Goal: Task Accomplishment & Management: Complete application form

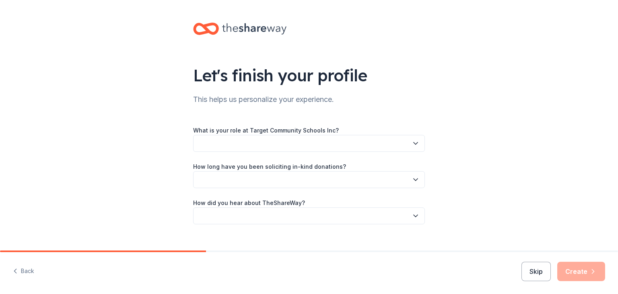
click at [267, 142] on button "button" at bounding box center [309, 143] width 232 height 17
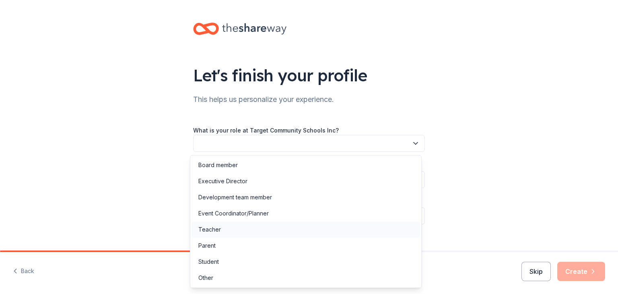
click at [212, 231] on div "Teacher" at bounding box center [209, 229] width 23 height 10
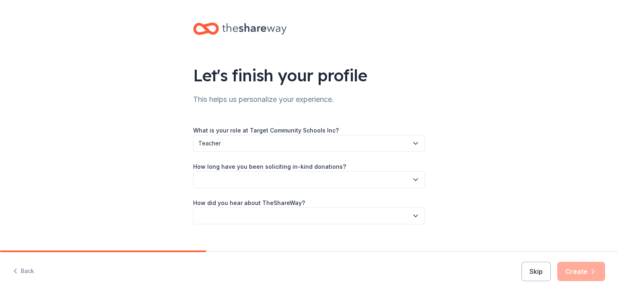
click at [311, 178] on button "button" at bounding box center [309, 179] width 232 height 17
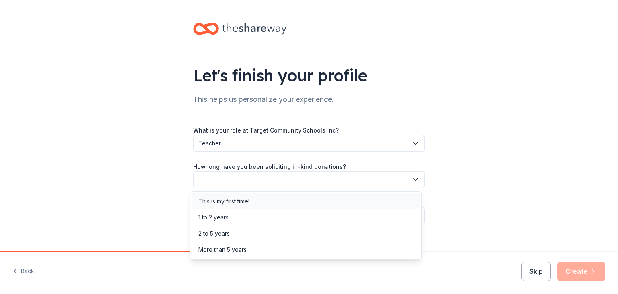
click at [220, 202] on div "This is my first time!" at bounding box center [223, 201] width 51 height 10
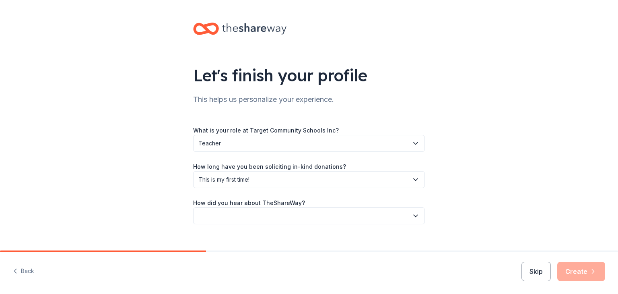
click at [263, 212] on button "button" at bounding box center [309, 215] width 232 height 17
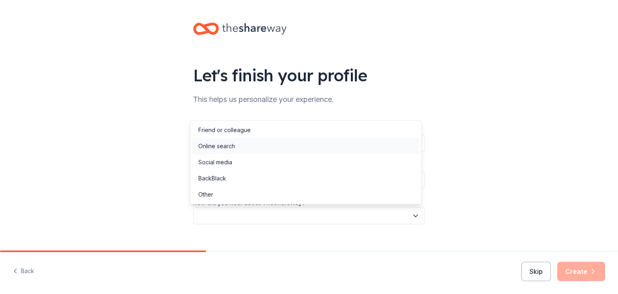
click at [222, 145] on div "Online search" at bounding box center [216, 146] width 37 height 10
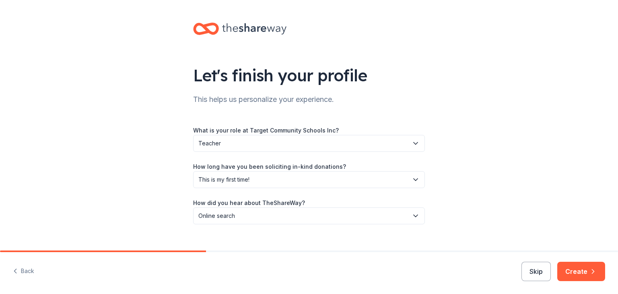
click at [578, 269] on button "Create" at bounding box center [581, 271] width 48 height 19
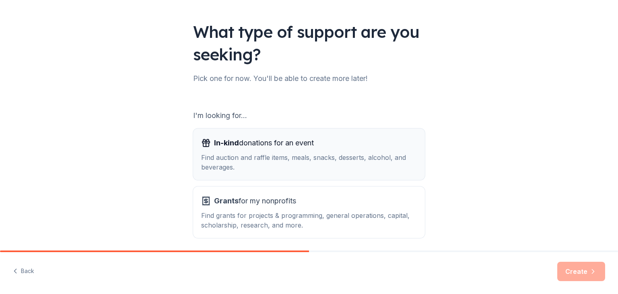
scroll to position [34, 0]
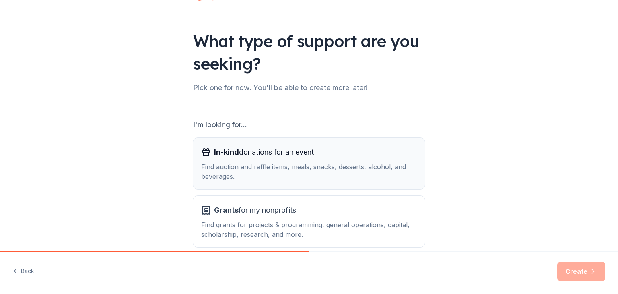
click at [262, 163] on div "Find auction and raffle items, meals, snacks, desserts, alcohol, and beverages." at bounding box center [309, 171] width 216 height 19
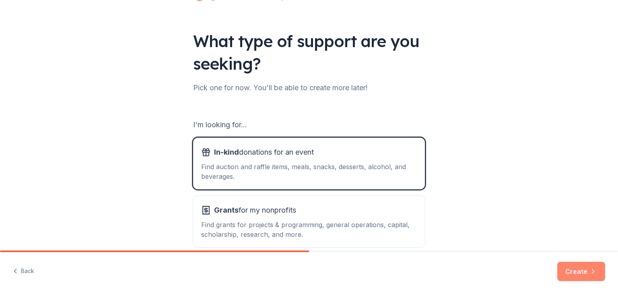
click at [581, 267] on button "Create" at bounding box center [581, 271] width 48 height 19
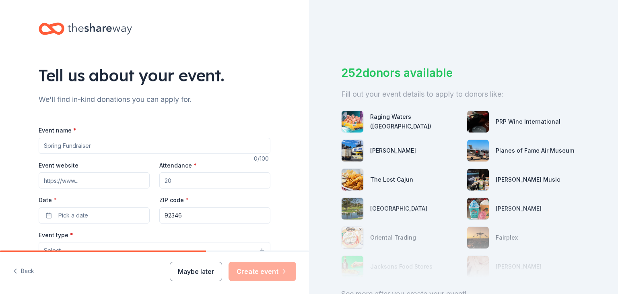
click at [95, 146] on input "Event name *" at bounding box center [155, 146] width 232 height 16
type input "Dancing With The King"
type input "dancingwiththeking.com"
type input "500"
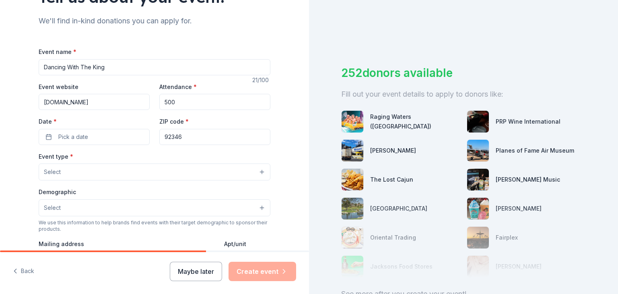
scroll to position [80, 0]
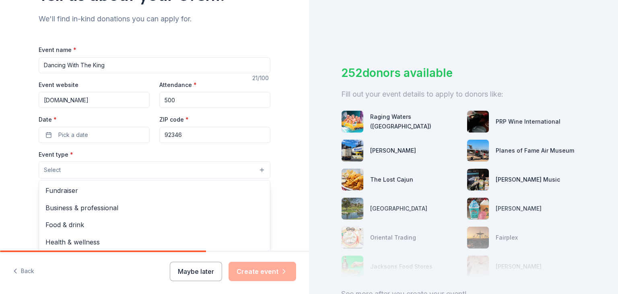
click at [69, 169] on button "Select" at bounding box center [155, 169] width 232 height 17
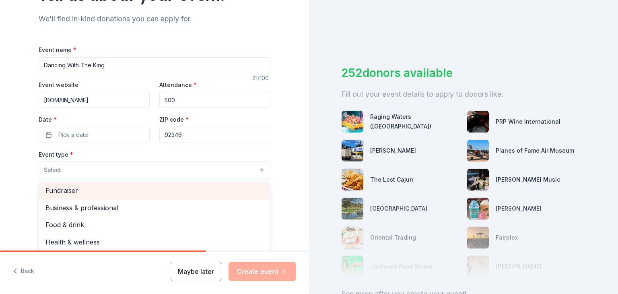
click at [73, 191] on span "Fundraiser" at bounding box center [154, 190] width 218 height 10
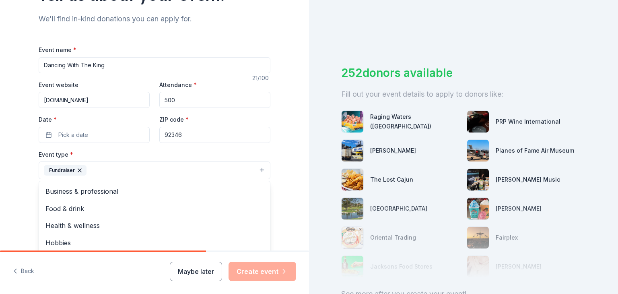
click at [16, 177] on div "Tell us about your event. We'll find in-kind donations you can apply for. Event…" at bounding box center [154, 188] width 309 height 536
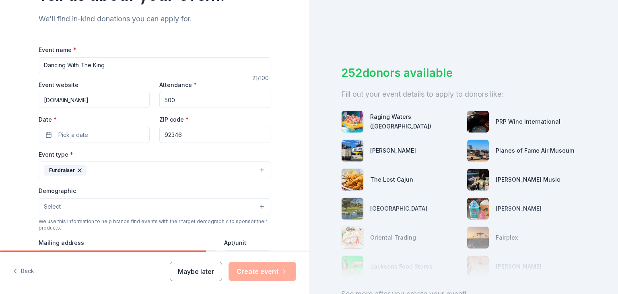
click at [68, 203] on button "Select" at bounding box center [155, 206] width 232 height 17
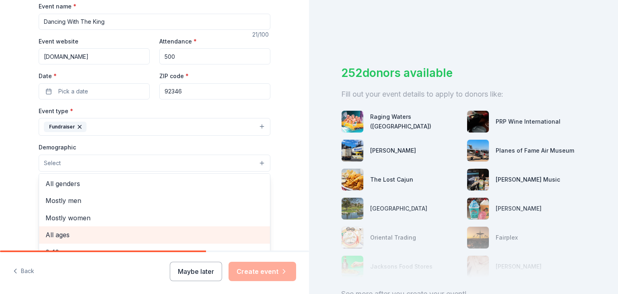
scroll to position [161, 0]
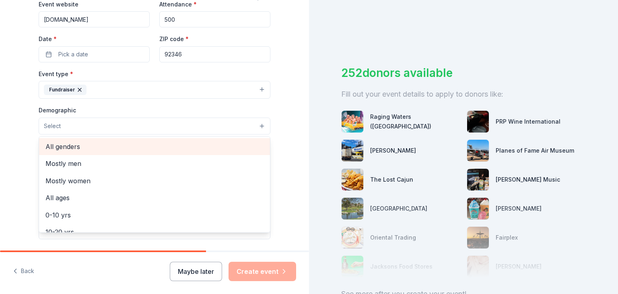
drag, startPoint x: 82, startPoint y: 145, endPoint x: 82, endPoint y: 149, distance: 4.0
click at [82, 145] on span "All genders" at bounding box center [154, 146] width 218 height 10
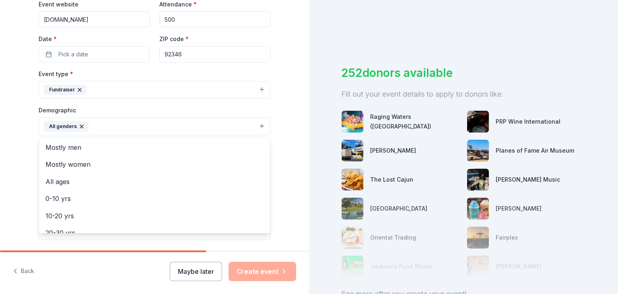
click at [26, 171] on div "Tell us about your event. We'll find in-kind donations you can apply for. Event…" at bounding box center [154, 107] width 257 height 537
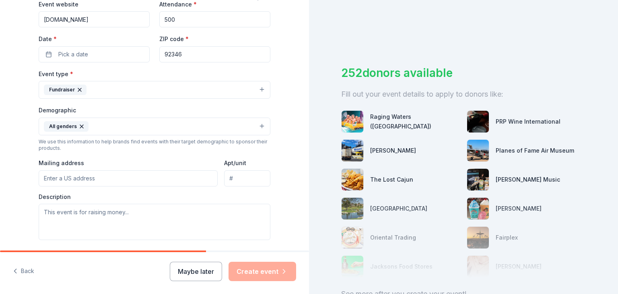
click at [64, 177] on input "Mailing address" at bounding box center [128, 178] width 179 height 16
type input "458 E. President Ave"
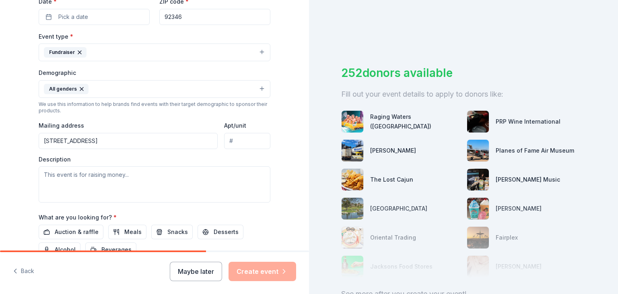
scroll to position [241, 0]
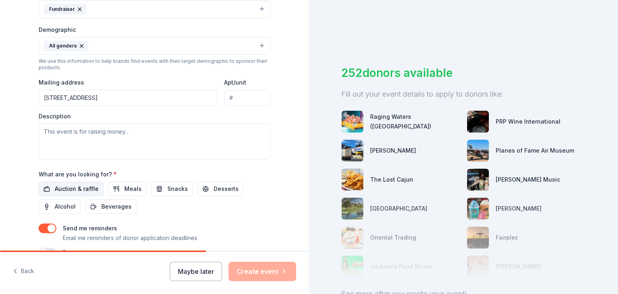
click at [84, 189] on span "Auction & raffle" at bounding box center [77, 189] width 44 height 10
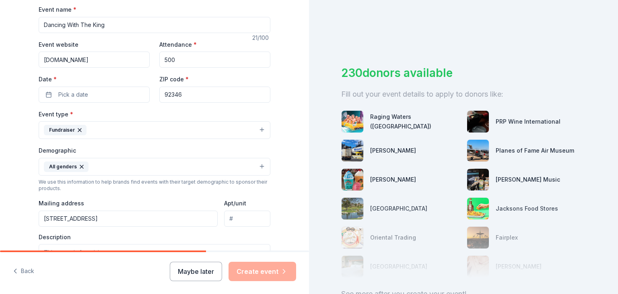
scroll to position [121, 0]
click at [86, 97] on button "Pick a date" at bounding box center [94, 94] width 111 height 16
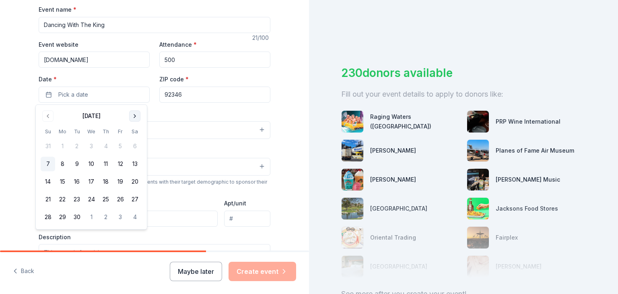
click at [133, 114] on button "Go to next month" at bounding box center [134, 115] width 11 height 11
click at [119, 181] on button "17" at bounding box center [120, 181] width 14 height 14
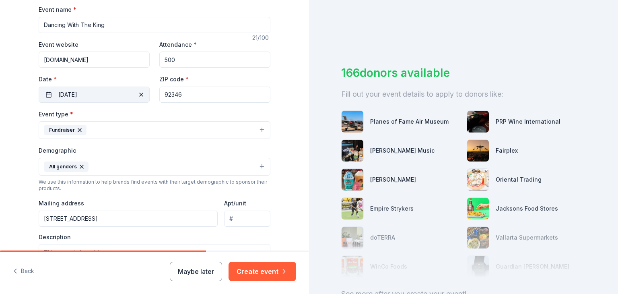
drag, startPoint x: 190, startPoint y: 91, endPoint x: 121, endPoint y: 95, distance: 69.7
click at [121, 95] on div "Event website dancingwiththeking.com Attendance * 500 Date * 10/17/2025 ZIP cod…" at bounding box center [155, 70] width 232 height 63
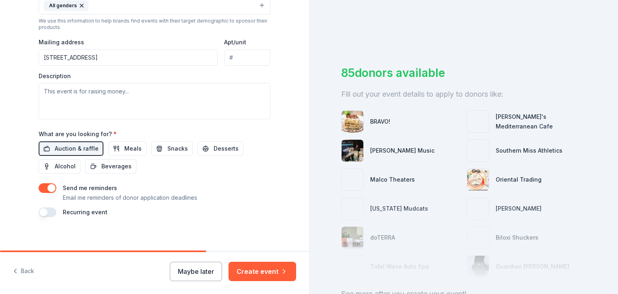
scroll to position [286, 0]
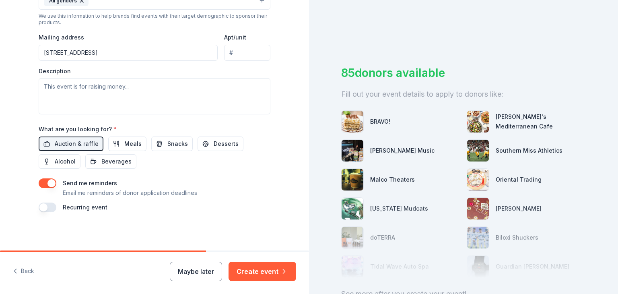
type input "38801"
click at [52, 205] on button "button" at bounding box center [48, 207] width 18 height 10
click at [104, 230] on button "October 2026" at bounding box center [83, 231] width 41 height 16
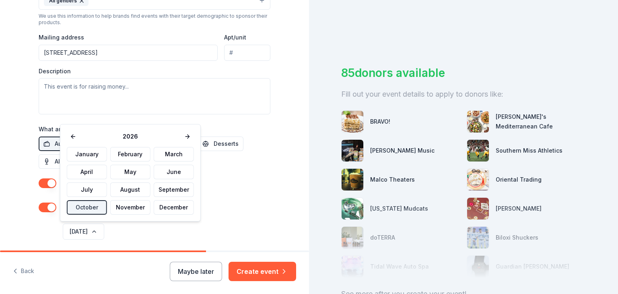
click at [131, 134] on span "2026" at bounding box center [130, 137] width 101 height 10
click at [217, 211] on div "Recurring event This is a recurring event. The next event is in:" at bounding box center [155, 211] width 232 height 19
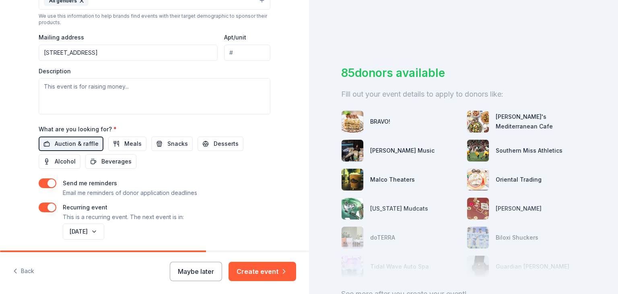
click at [48, 205] on button "button" at bounding box center [48, 207] width 18 height 10
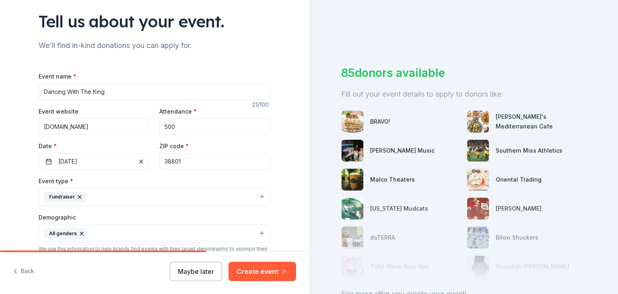
scroll to position [45, 0]
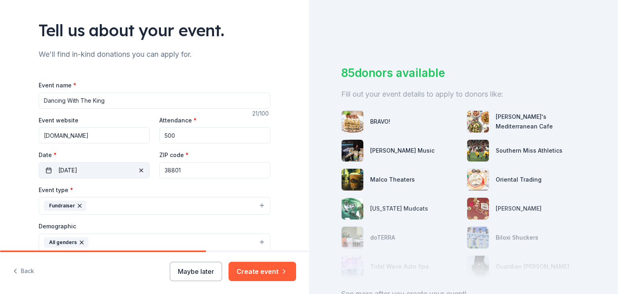
click at [97, 171] on button "10/17/2025" at bounding box center [94, 170] width 111 height 16
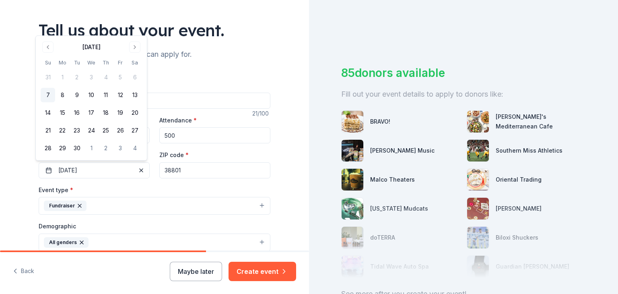
click at [133, 194] on div "Event type * Fundraiser" at bounding box center [155, 200] width 232 height 30
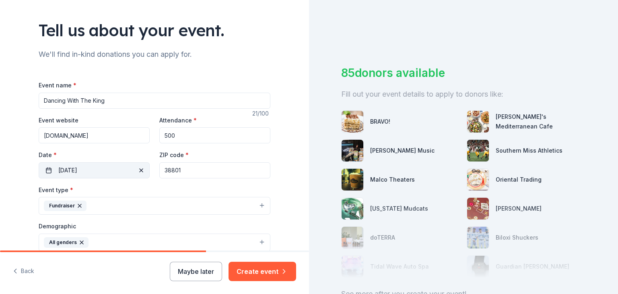
click at [138, 173] on span "button" at bounding box center [141, 170] width 10 height 10
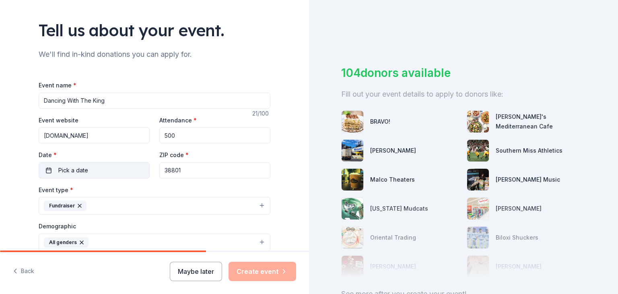
click at [99, 170] on button "Pick a date" at bounding box center [94, 170] width 111 height 16
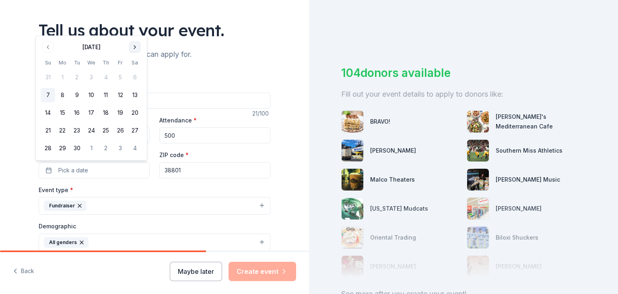
click at [134, 45] on button "Go to next month" at bounding box center [134, 46] width 11 height 11
click at [121, 111] on button "17" at bounding box center [120, 112] width 14 height 14
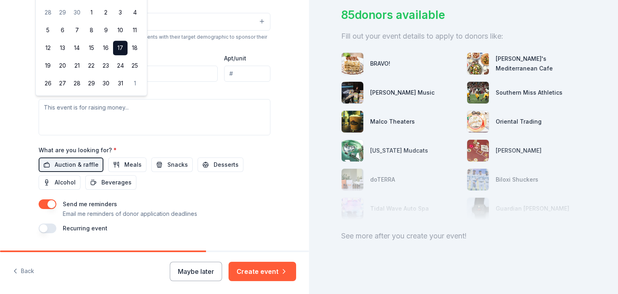
scroll to position [286, 0]
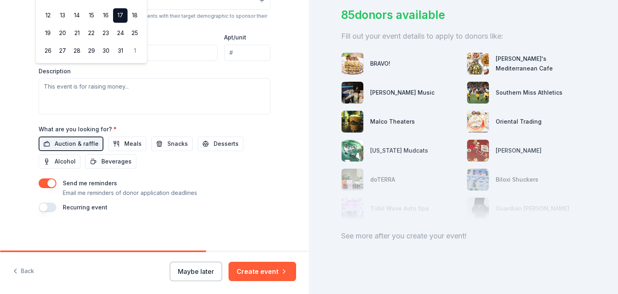
click at [259, 269] on button "Create event" at bounding box center [263, 271] width 68 height 19
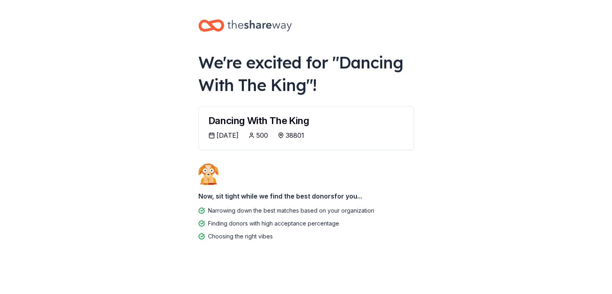
click at [219, 133] on div "10/16/2025" at bounding box center [227, 135] width 22 height 10
click at [230, 133] on div "10/16/2025" at bounding box center [227, 135] width 22 height 10
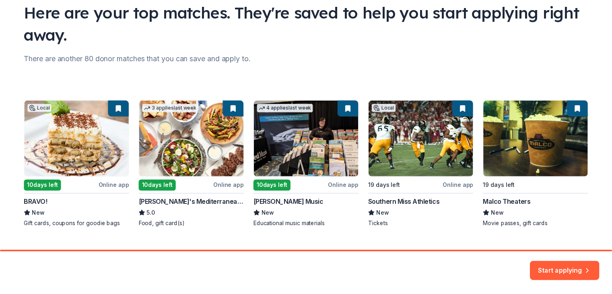
scroll to position [80, 0]
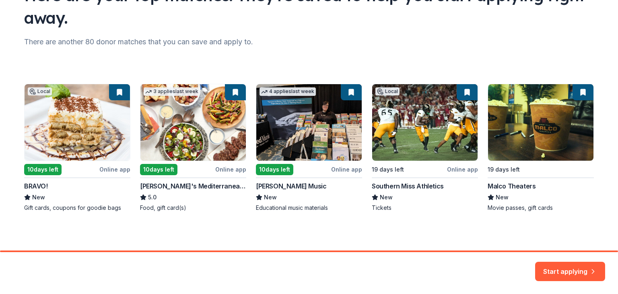
click at [420, 125] on div "Local 10 days left Online app BRAVO! New Gift cards, coupons for goodie bags 3 …" at bounding box center [309, 148] width 570 height 128
click at [580, 259] on div "Start applying" at bounding box center [309, 273] width 618 height 42
click at [581, 264] on button "Start applying" at bounding box center [570, 266] width 70 height 19
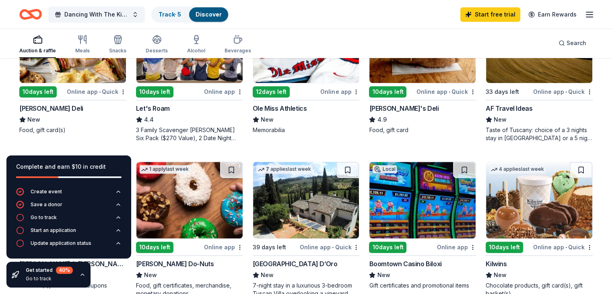
scroll to position [483, 0]
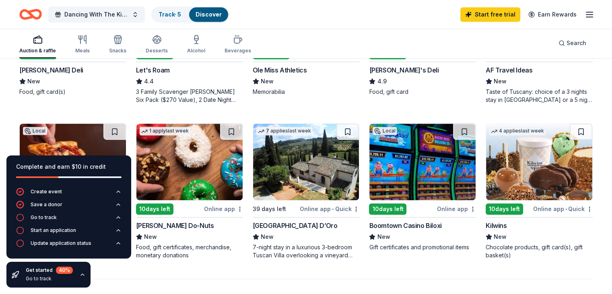
click at [311, 184] on img at bounding box center [306, 162] width 106 height 76
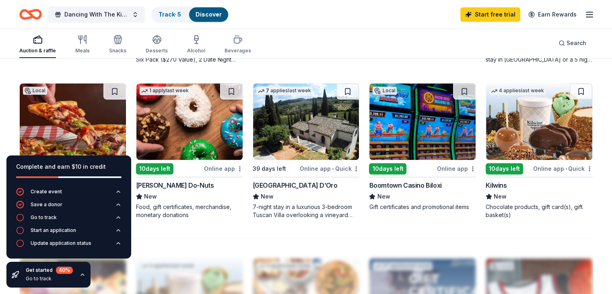
click at [407, 144] on img at bounding box center [422, 121] width 106 height 76
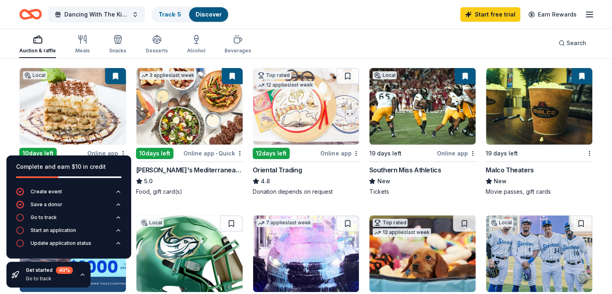
scroll to position [0, 0]
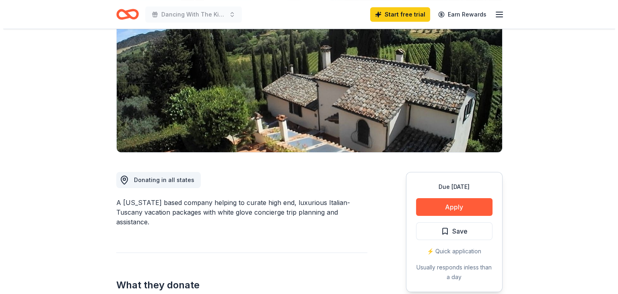
scroll to position [121, 0]
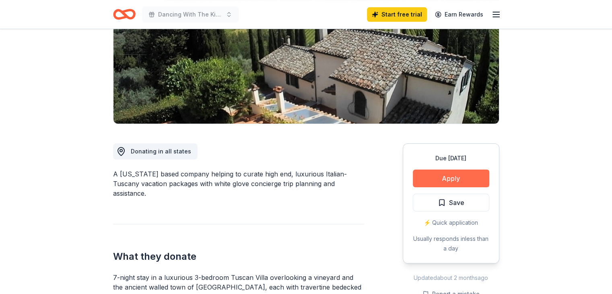
click at [467, 182] on button "Apply" at bounding box center [451, 178] width 76 height 18
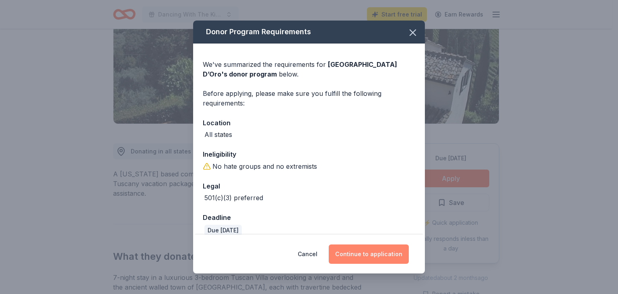
click at [382, 254] on button "Continue to application" at bounding box center [369, 253] width 80 height 19
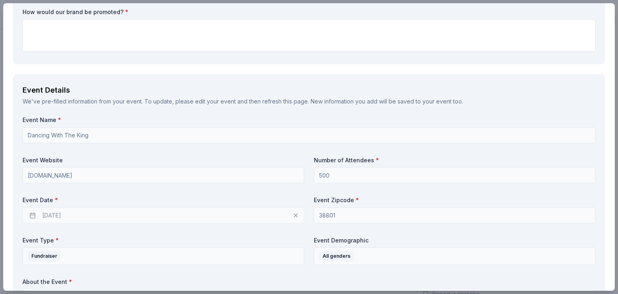
scroll to position [402, 0]
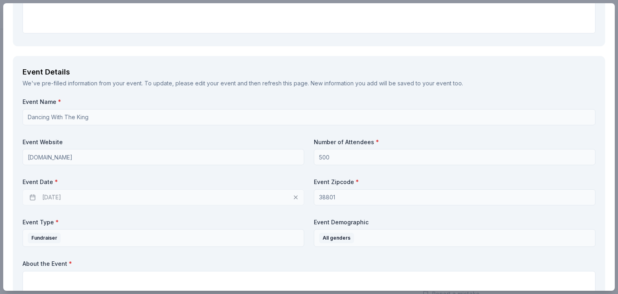
click at [76, 201] on div "10/16/2025" at bounding box center [164, 197] width 282 height 16
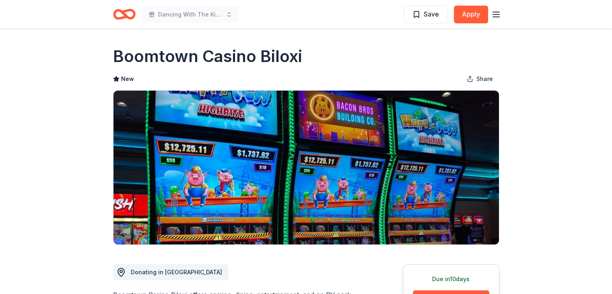
click at [494, 13] on icon "button" at bounding box center [496, 15] width 10 height 10
